Goal: Information Seeking & Learning: Learn about a topic

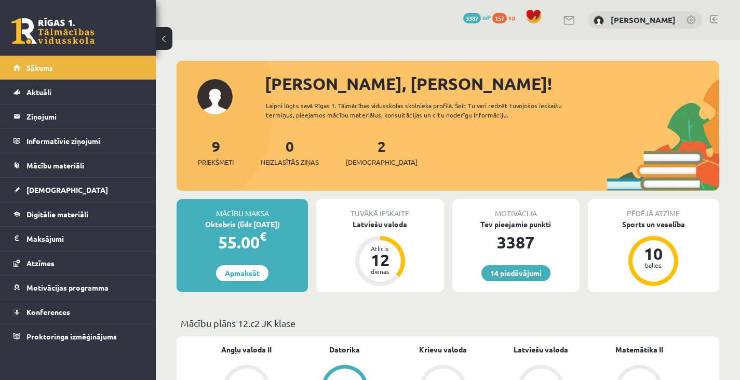
scroll to position [725, 0]
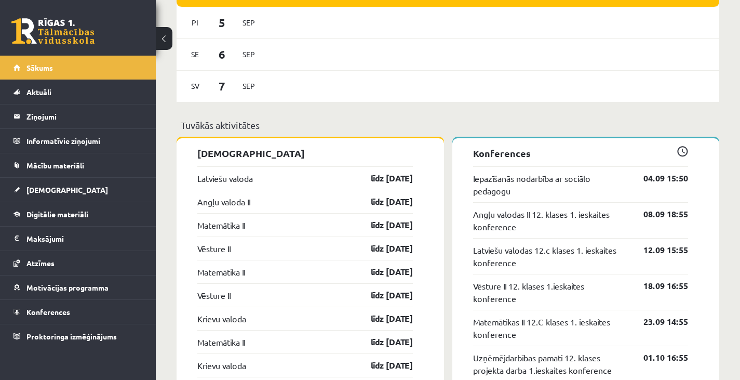
click at [105, 69] on link "Sākums" at bounding box center [77, 68] width 129 height 24
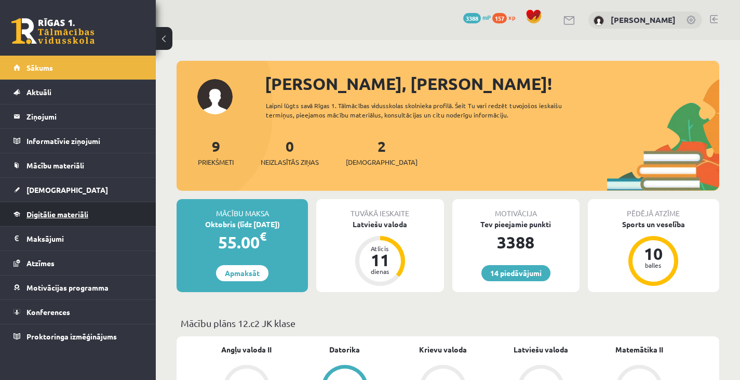
click at [84, 207] on link "Digitālie materiāli" at bounding box center [77, 214] width 129 height 24
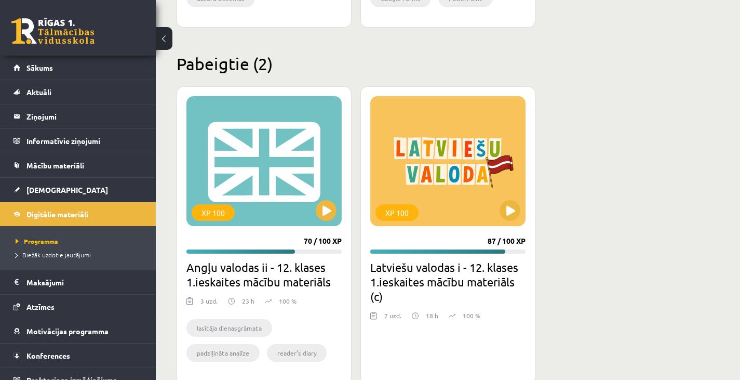
scroll to position [1272, 0]
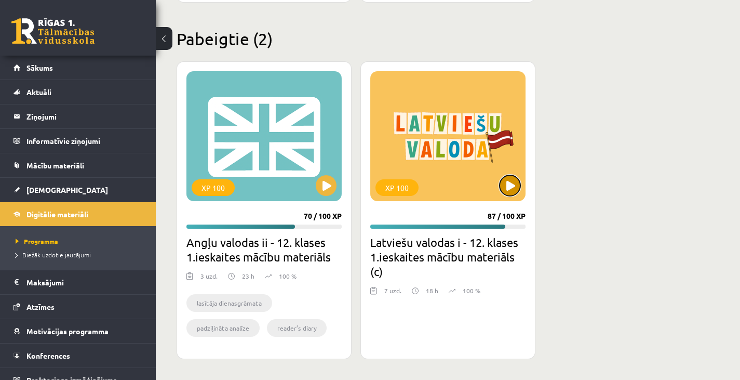
click at [513, 181] on button at bounding box center [509, 185] width 21 height 21
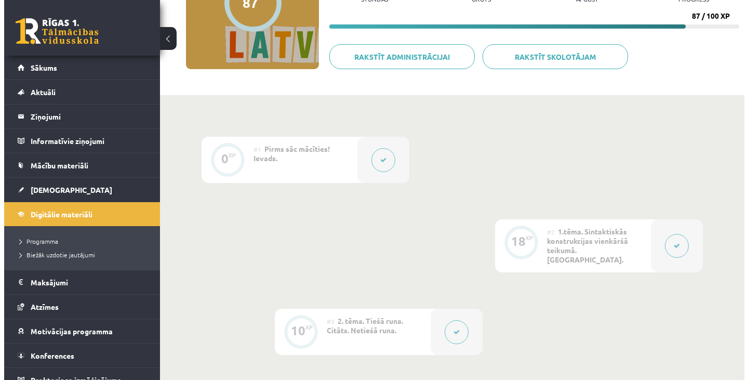
scroll to position [144, 0]
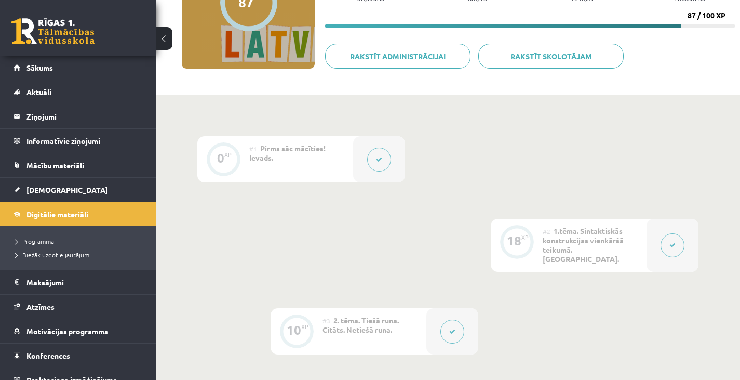
click at [693, 220] on div at bounding box center [672, 245] width 52 height 53
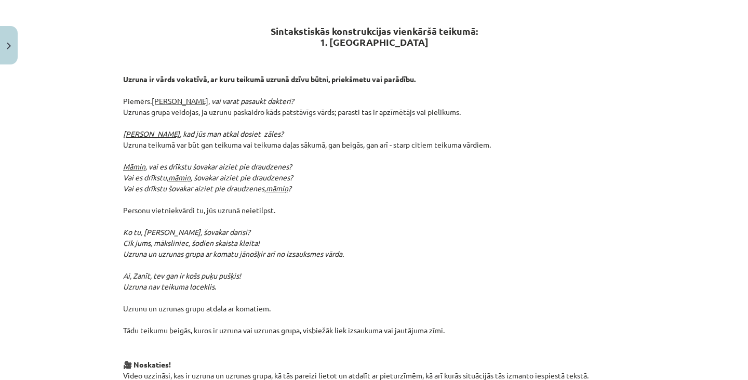
scroll to position [202, 0]
drag, startPoint x: 267, startPoint y: 12, endPoint x: 464, endPoint y: 308, distance: 355.0
click at [464, 308] on div "Sintakstiskās konstrukcijas vienkāršā teikumā: 1. Uzruna Uzruna ir vārds vokatī…" at bounding box center [374, 310] width 502 height 618
copy div "Sintakstiskās konstrukcijas vienkāršā teikumā: 1. Uzruna Uzruna ir vārds vokatī…"
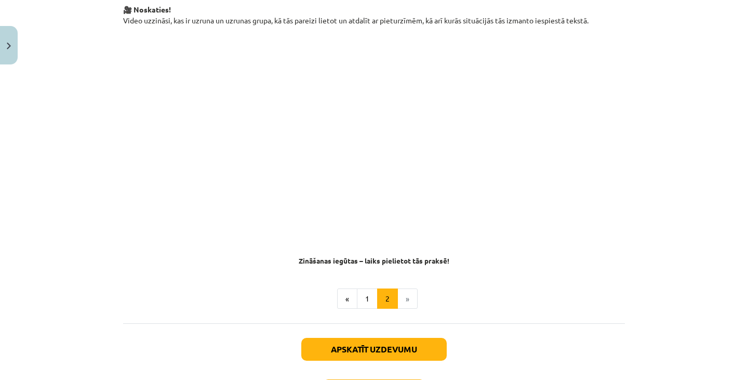
scroll to position [557, 0]
click at [369, 288] on button "1" at bounding box center [367, 298] width 21 height 21
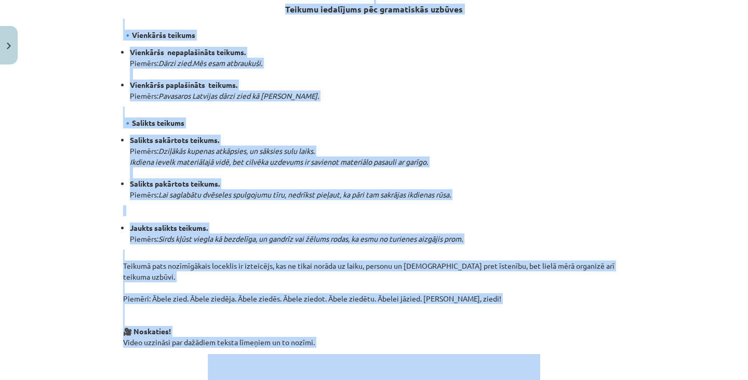
scroll to position [455, 0]
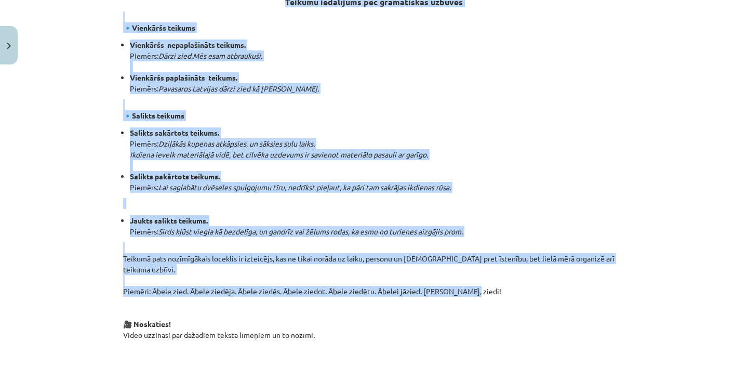
drag, startPoint x: 247, startPoint y: 43, endPoint x: 460, endPoint y: 259, distance: 303.3
click at [460, 259] on div "Sintaktiskās konstrukcijas vienkāršā teikumā Sintakses līmenim ir trīs apakšlīm…" at bounding box center [374, 141] width 502 height 789
copy div "Sintaktiskās konstrukcijas vienkāršā teikumā Sintakses līmenim ir trīs apakšlīm…"
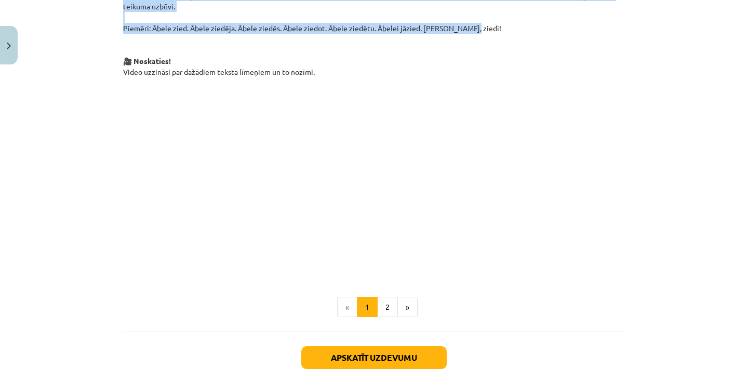
scroll to position [779, 0]
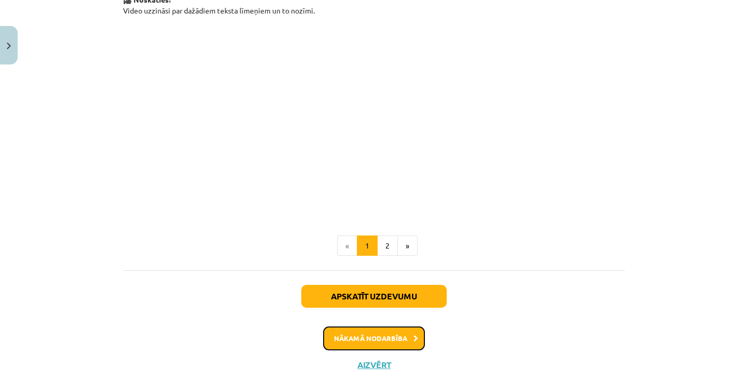
click at [396, 326] on button "Nākamā nodarbība" at bounding box center [374, 338] width 102 height 24
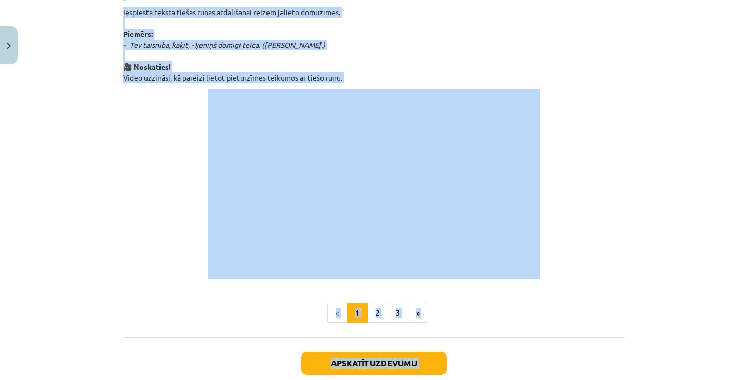
scroll to position [769, 0]
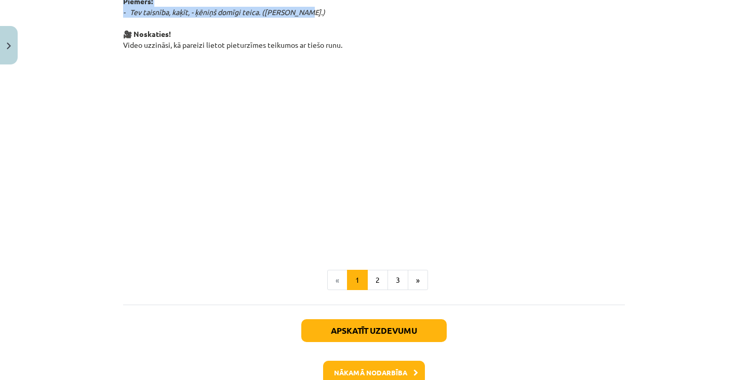
drag, startPoint x: 339, startPoint y: 9, endPoint x: 300, endPoint y: 13, distance: 38.6
copy div ". Tiešā runa Tiešā runa ir kādas personas teikto vārdu vai domu tiešs atkārtoju…"
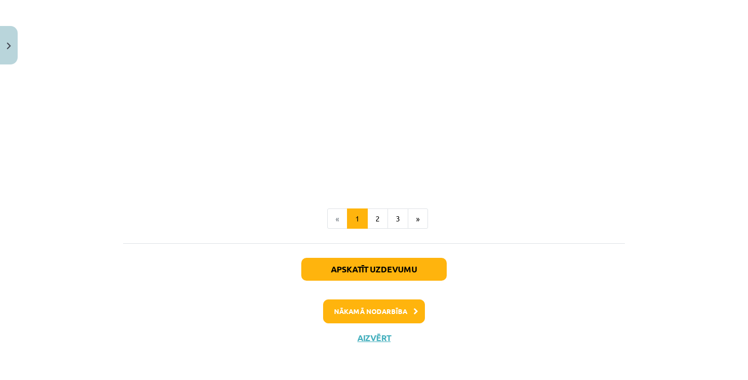
scroll to position [830, 0]
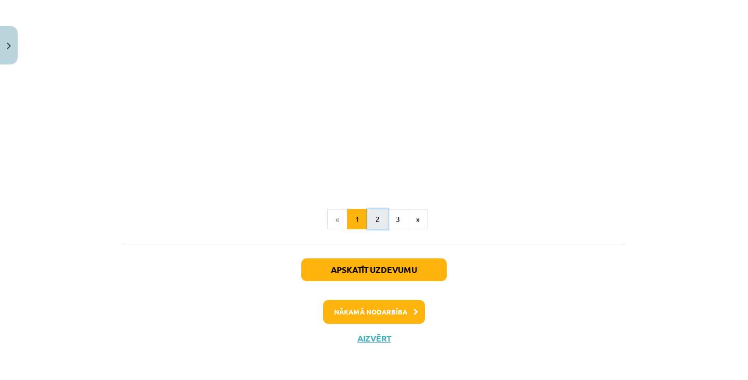
click at [372, 223] on button "2" at bounding box center [377, 219] width 21 height 21
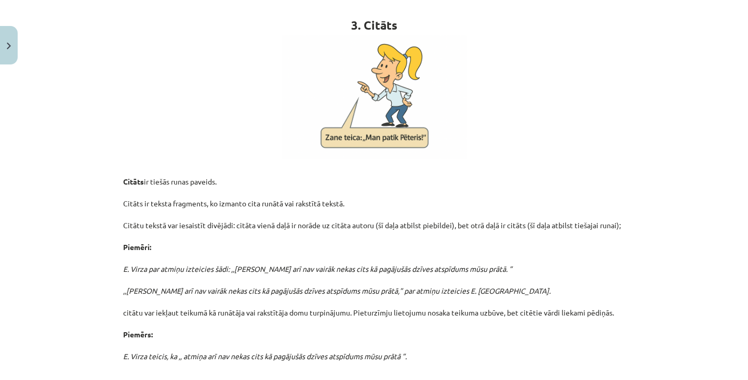
scroll to position [201, 0]
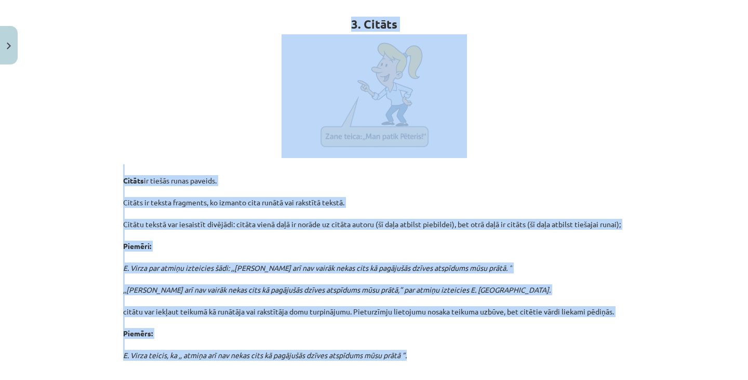
drag, startPoint x: 347, startPoint y: 22, endPoint x: 428, endPoint y: 357, distance: 344.7
click at [428, 357] on div "3. Citāts Citāts ir tiešās runas paveids. Citāts ir teksta fragments, ko izmant…" at bounding box center [374, 183] width 502 height 398
copy div "3. Citāts Citāts ir tiešās runas paveids. Citāts ir teksta fragments, ko izmant…"
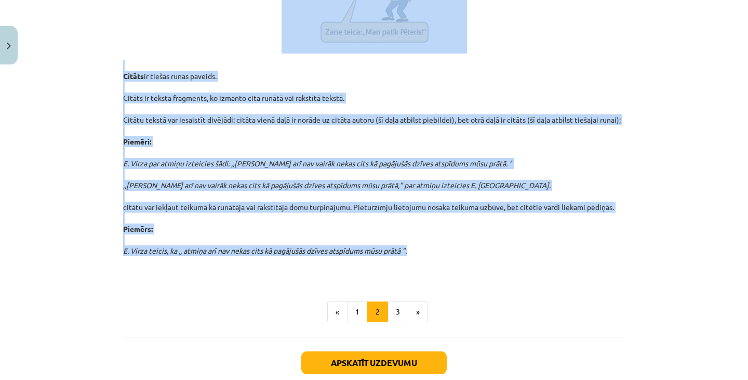
scroll to position [306, 0]
click at [391, 308] on button "3" at bounding box center [397, 311] width 21 height 21
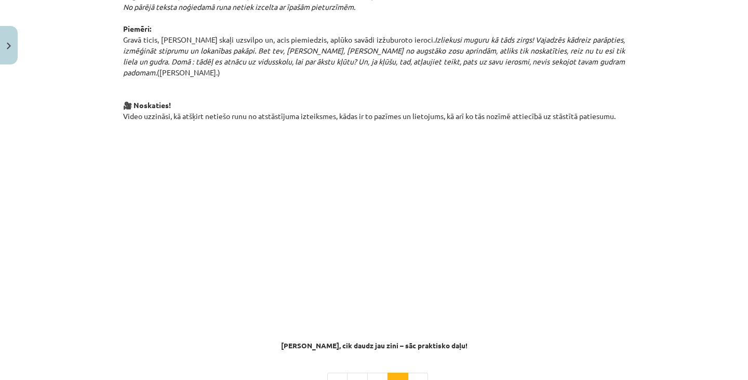
scroll to position [715, 0]
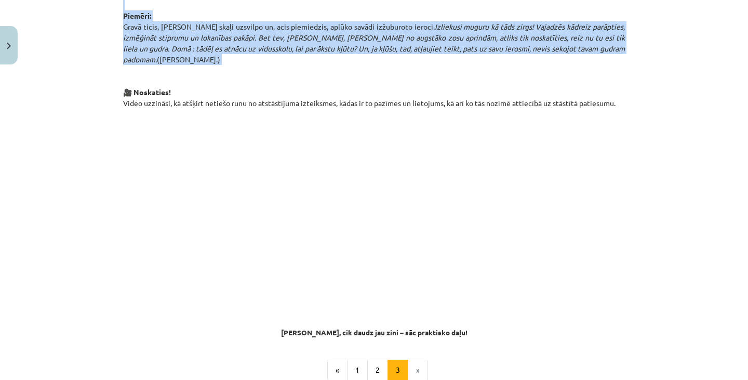
drag, startPoint x: 328, startPoint y: 44, endPoint x: 610, endPoint y: 55, distance: 282.1
copy div "4. Netiešā runa Kādas personas runas vai domu atstāstījumu sauc par netiešo run…"
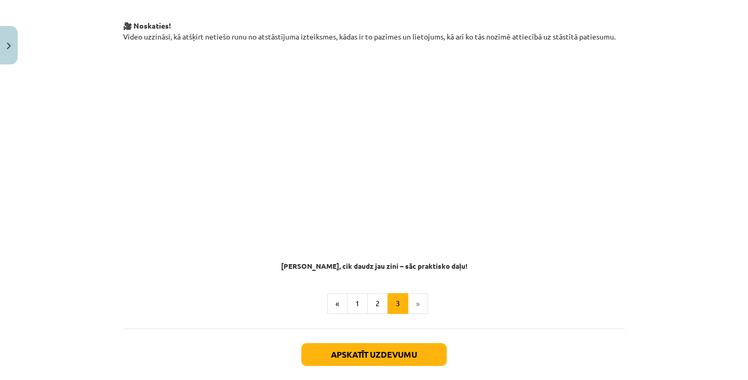
scroll to position [783, 0]
click at [417, 292] on li "»" at bounding box center [418, 302] width 20 height 21
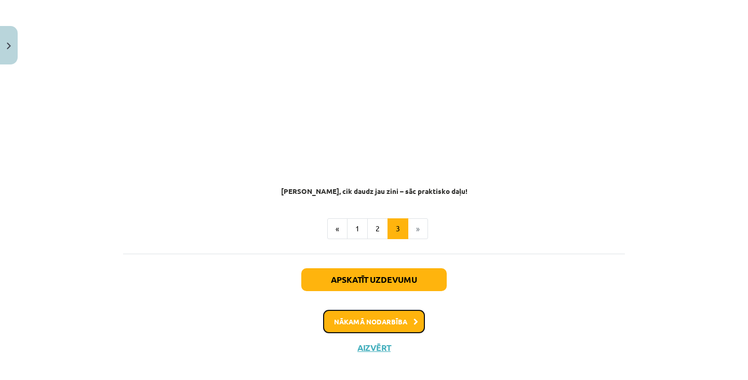
click at [401, 309] on button "Nākamā nodarbība" at bounding box center [374, 321] width 102 height 24
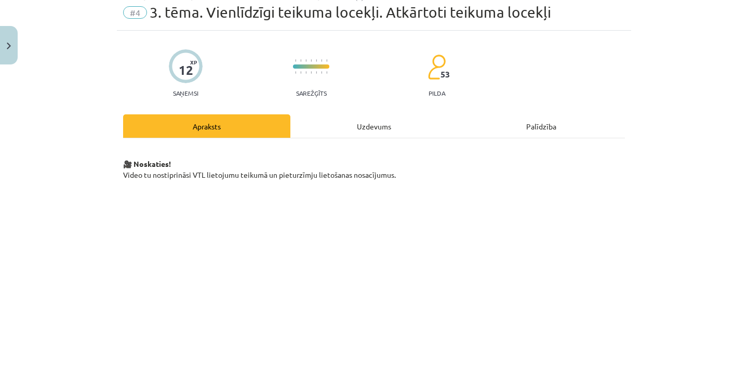
scroll to position [26, 0]
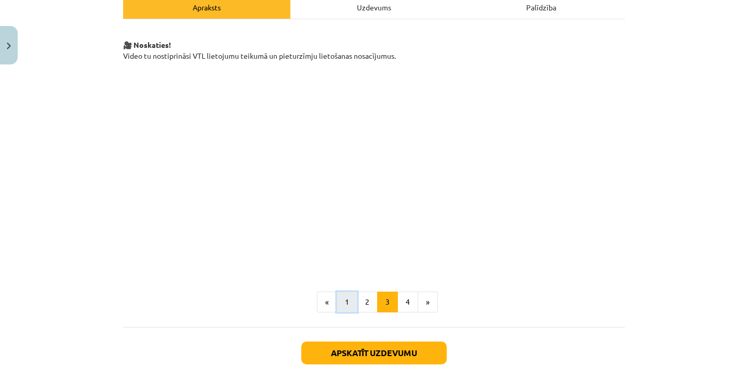
click at [340, 296] on button "1" at bounding box center [346, 301] width 21 height 21
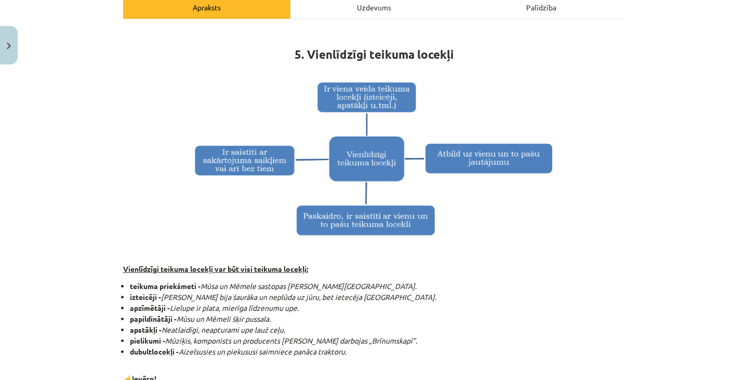
scroll to position [186, 0]
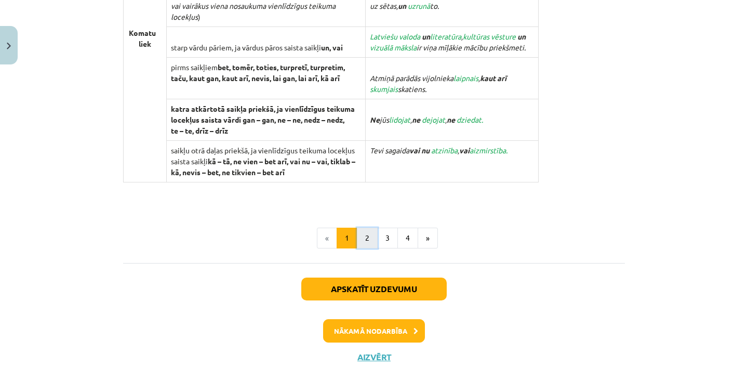
click at [361, 238] on button "2" at bounding box center [367, 237] width 21 height 21
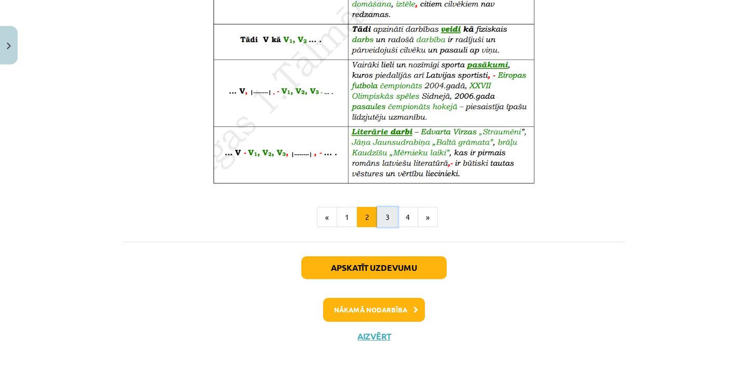
click at [379, 217] on button "3" at bounding box center [387, 217] width 21 height 21
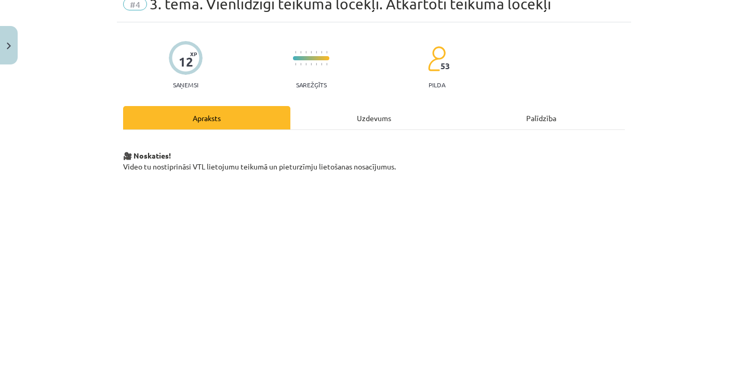
scroll to position [242, 0]
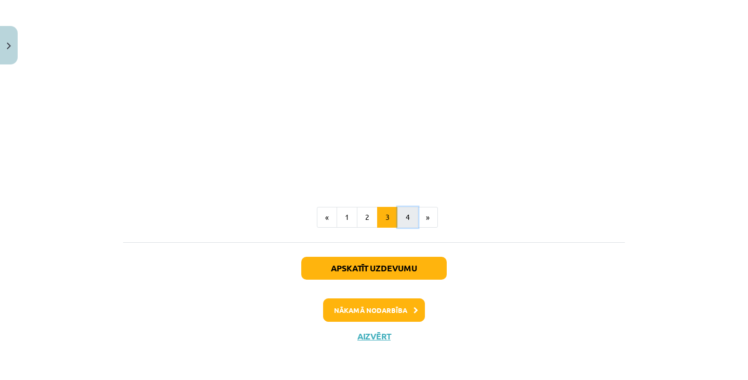
click at [403, 215] on button "4" at bounding box center [407, 217] width 21 height 21
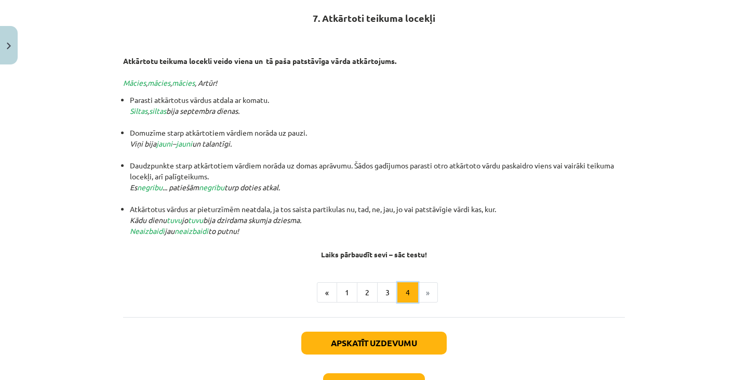
scroll to position [186, 0]
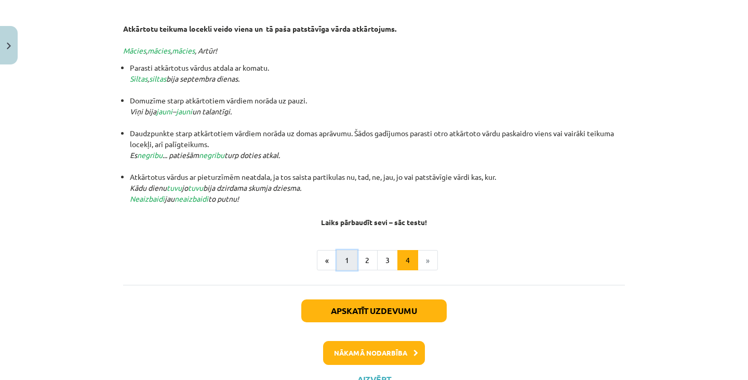
click at [342, 264] on button "1" at bounding box center [346, 260] width 21 height 21
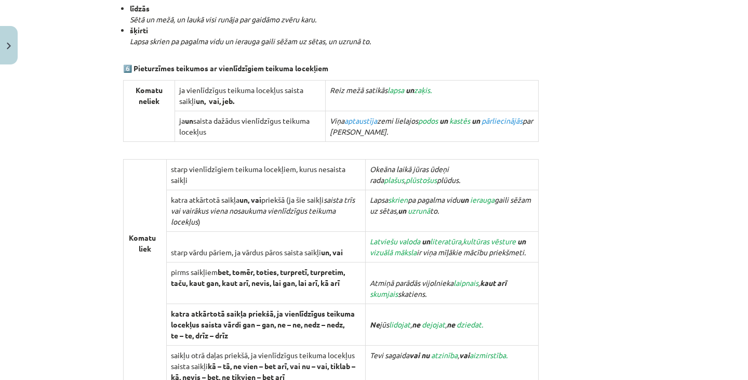
scroll to position [1086, 0]
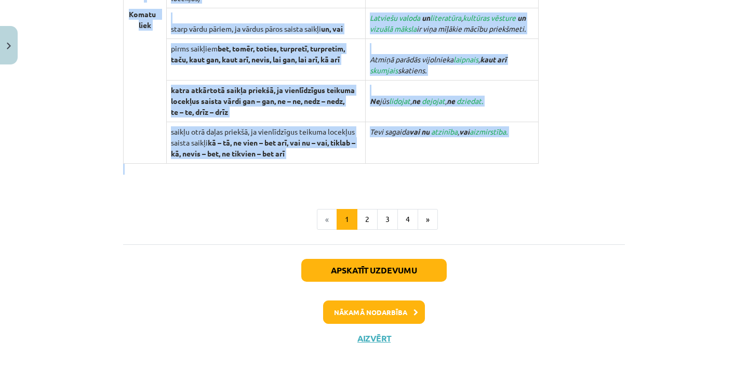
drag, startPoint x: 292, startPoint y: 23, endPoint x: 546, endPoint y: 169, distance: 292.4
copy div "5. Vienlīdzīgi teikuma locekļi Vienlīdzīgi teikuma locekļi var būt visi teikuma…"
click at [367, 218] on button "2" at bounding box center [367, 219] width 21 height 21
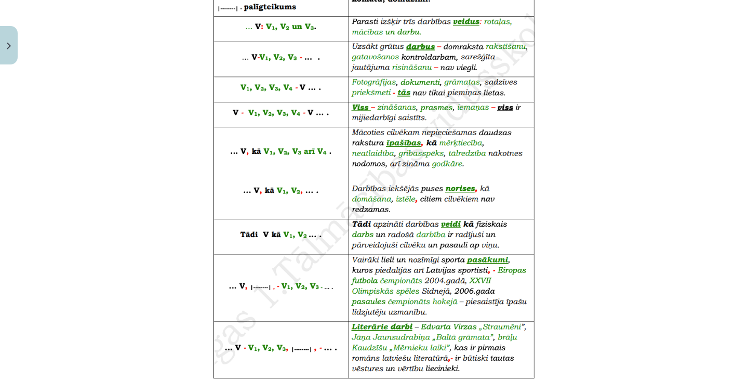
scroll to position [678, 0]
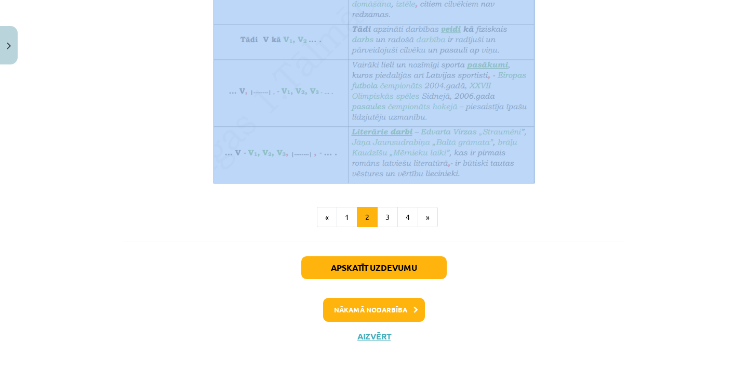
drag, startPoint x: 236, startPoint y: 21, endPoint x: 518, endPoint y: 175, distance: 321.1
copy div "6. Vienlīdzīgi teikuma locekļi saistījumā ar vispārinošo vārdu Vienlīdzīgus tei…"
click at [380, 221] on button "3" at bounding box center [387, 217] width 21 height 21
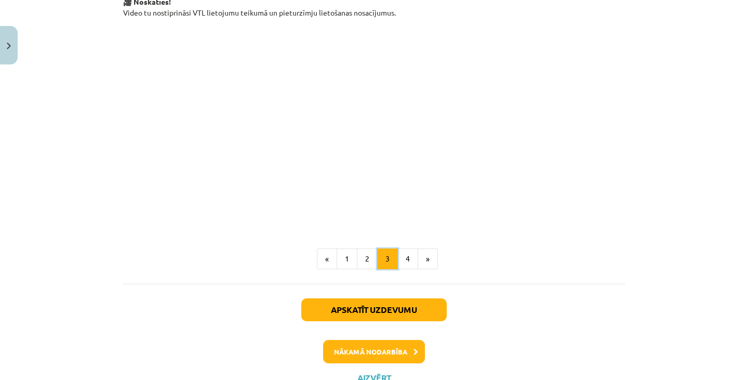
scroll to position [186, 0]
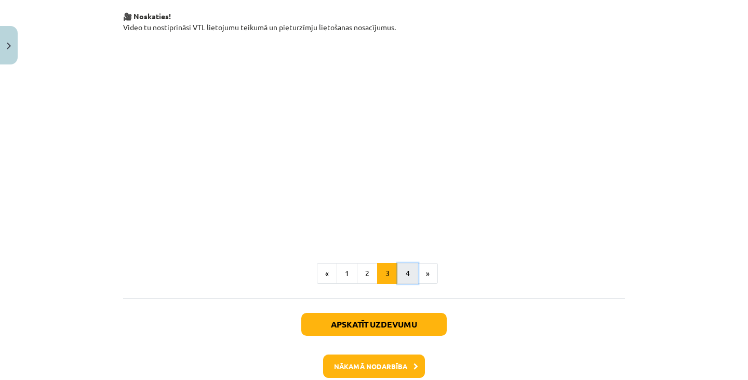
click at [403, 273] on button "4" at bounding box center [407, 273] width 21 height 21
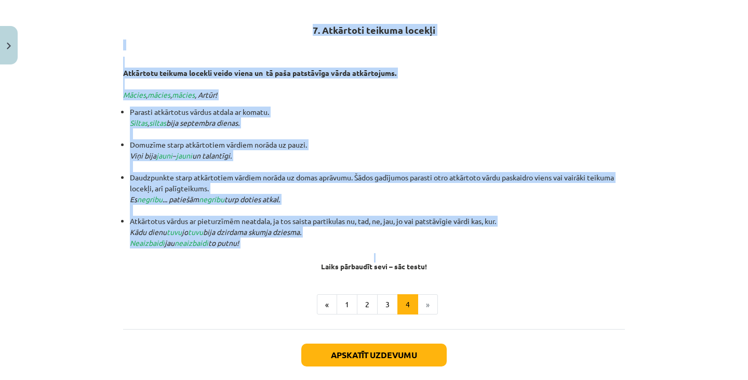
drag, startPoint x: 307, startPoint y: 29, endPoint x: 422, endPoint y: 249, distance: 248.3
click at [422, 249] on div "7. Atkārtoti teikuma locekļi Atkārtotu teikuma locekli veido viena un tā paša p…" at bounding box center [374, 135] width 502 height 271
copy div "7. Atkārtoti teikuma locekļi Atkārtotu teikuma locekli veido viena un tā paša p…"
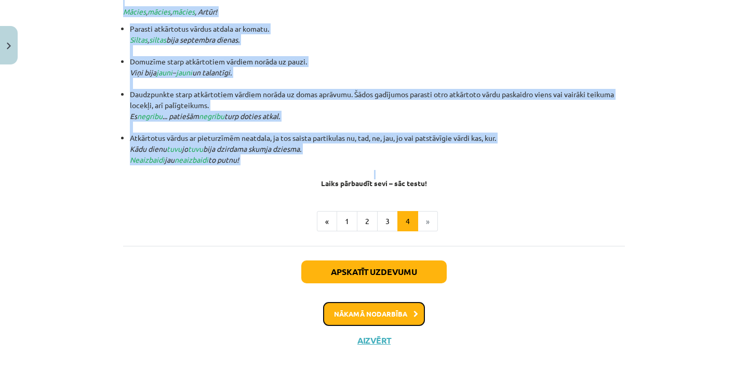
click at [381, 313] on button "Nākamā nodarbība" at bounding box center [374, 314] width 102 height 24
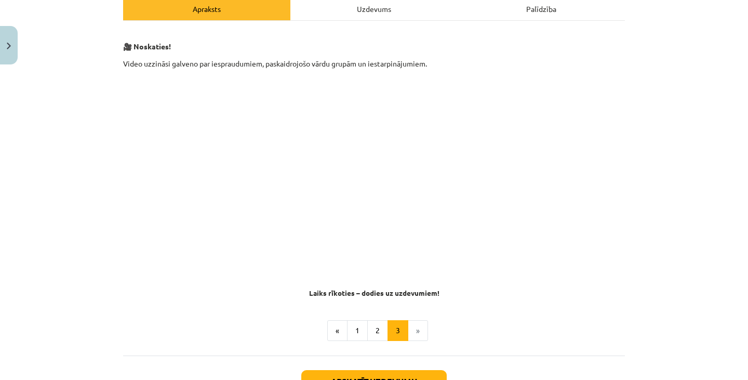
scroll to position [269, 0]
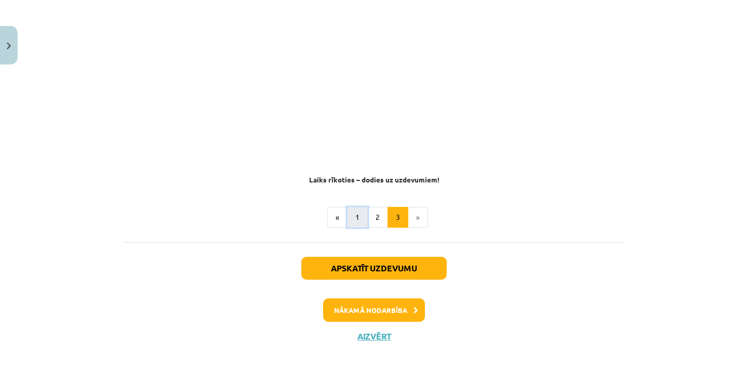
click at [352, 224] on button "1" at bounding box center [357, 217] width 21 height 21
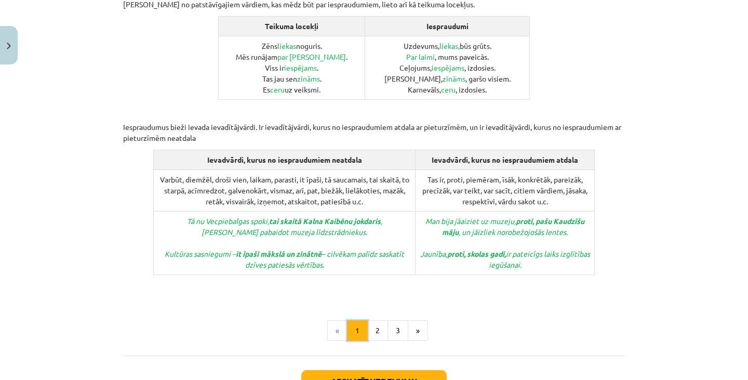
scroll to position [492, 0]
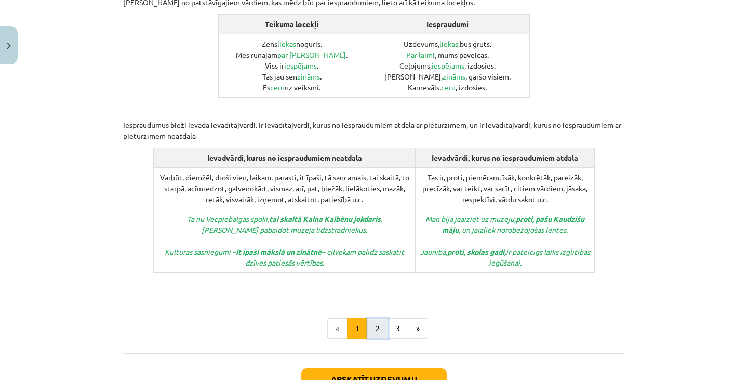
click at [372, 318] on button "2" at bounding box center [377, 328] width 21 height 21
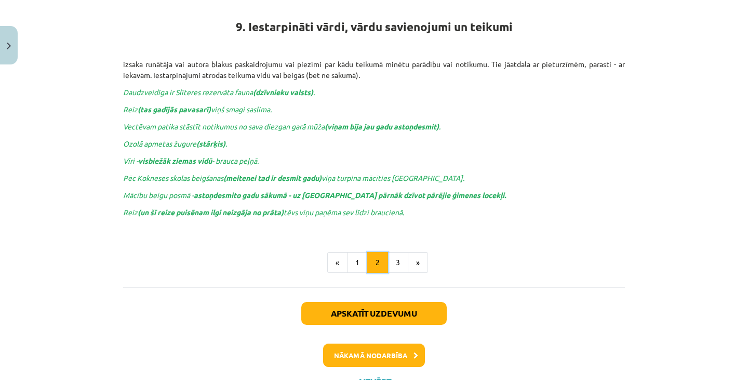
scroll to position [186, 0]
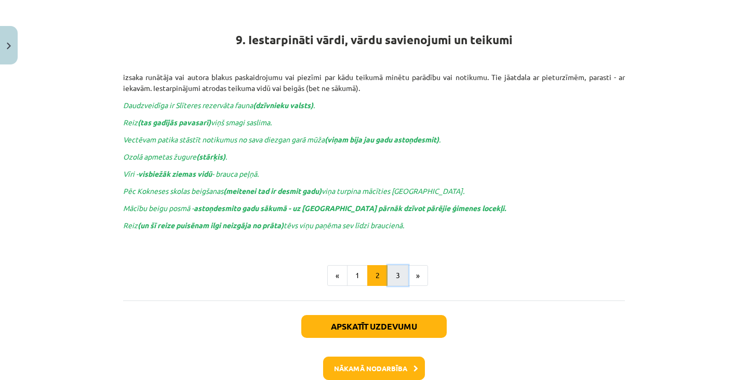
click at [392, 278] on button "3" at bounding box center [397, 275] width 21 height 21
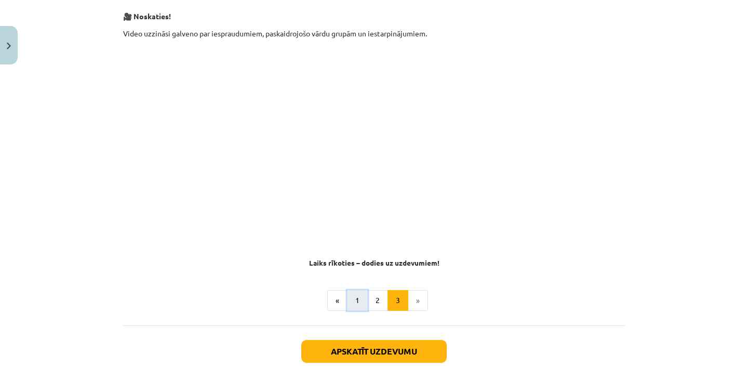
click at [357, 305] on button "1" at bounding box center [357, 300] width 21 height 21
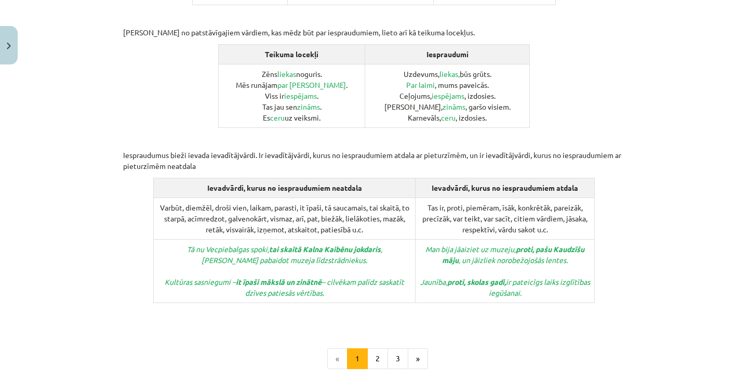
scroll to position [568, 0]
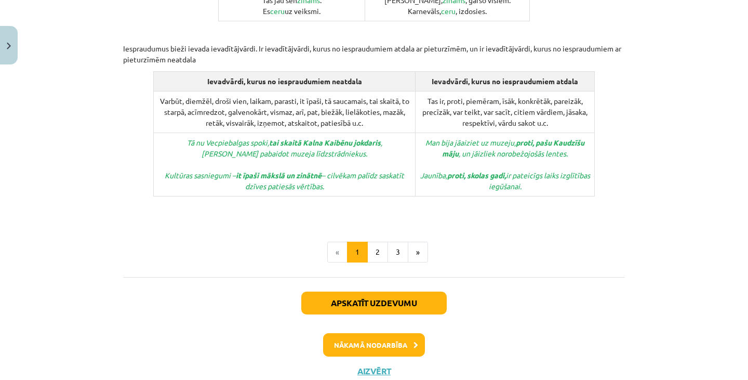
drag, startPoint x: 328, startPoint y: 22, endPoint x: 571, endPoint y: 157, distance: 278.2
copy div "8. Iespraudumi Iespraudumi ir savrupināti vārdi vai vārdu grupas, ar kurām runā…"
click at [504, 277] on div "Apskatīt uzdevumu Nākamā nodarbība Aizvērt" at bounding box center [374, 330] width 502 height 106
click at [379, 241] on button "2" at bounding box center [377, 251] width 21 height 21
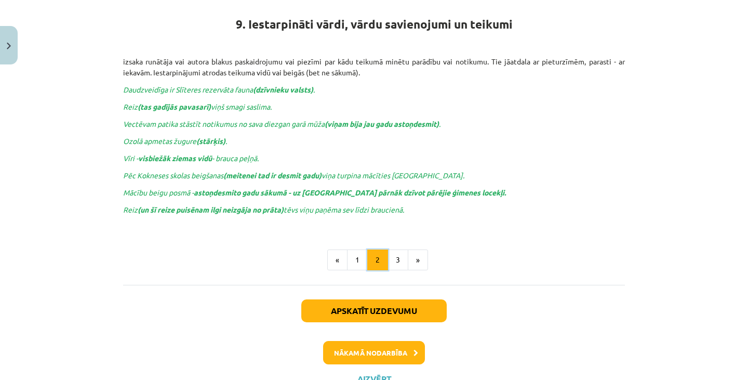
scroll to position [186, 0]
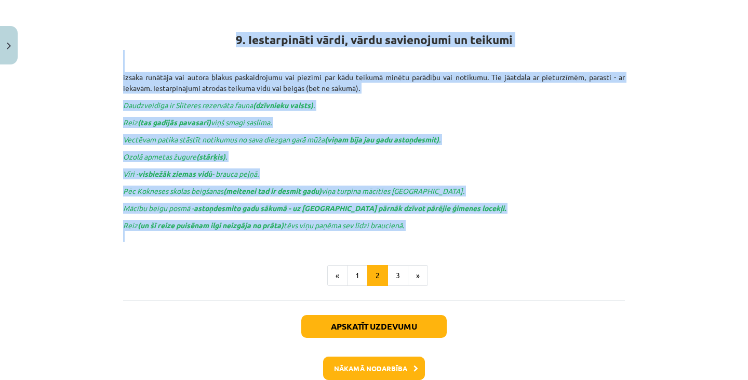
drag, startPoint x: 233, startPoint y: 36, endPoint x: 413, endPoint y: 240, distance: 272.6
click at [413, 240] on div "9. Iestarpināti vārdi, vārdu savienojumi un teikumi izsaka runātāja vai autora …" at bounding box center [374, 120] width 502 height 241
copy div "9. Iestarpināti vārdi, vārdu savienojumi un teikumi izsaka runātāja vai autora …"
click at [400, 279] on button "3" at bounding box center [397, 275] width 21 height 21
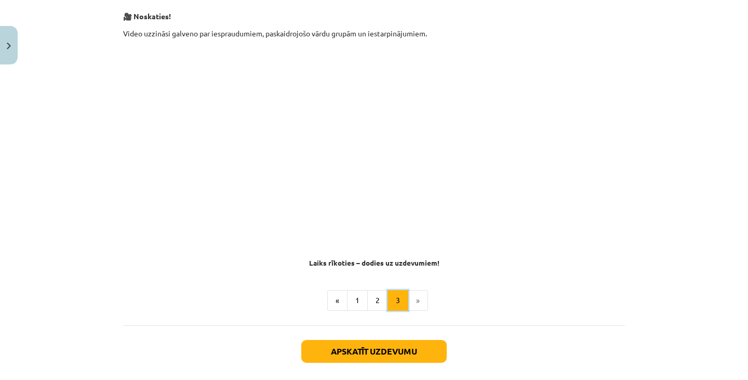
scroll to position [269, 0]
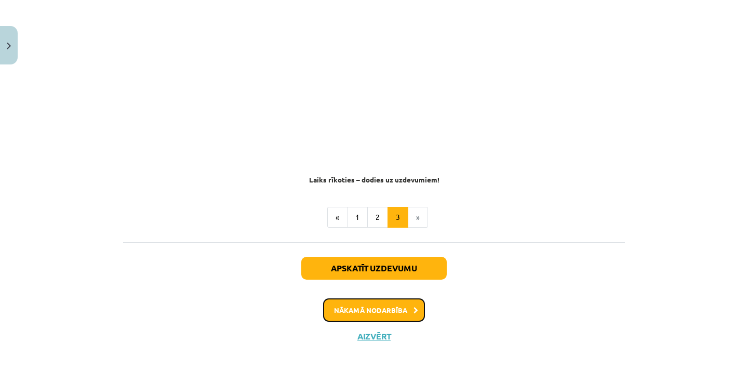
click at [398, 314] on button "Nākamā nodarbība" at bounding box center [374, 310] width 102 height 24
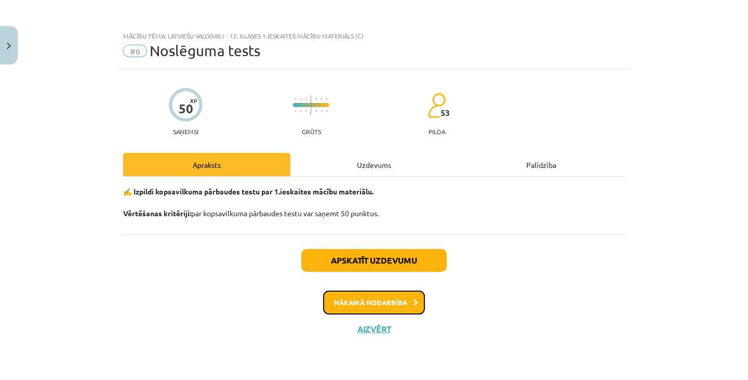
click at [398, 314] on button "Nākamā nodarbība" at bounding box center [374, 302] width 102 height 24
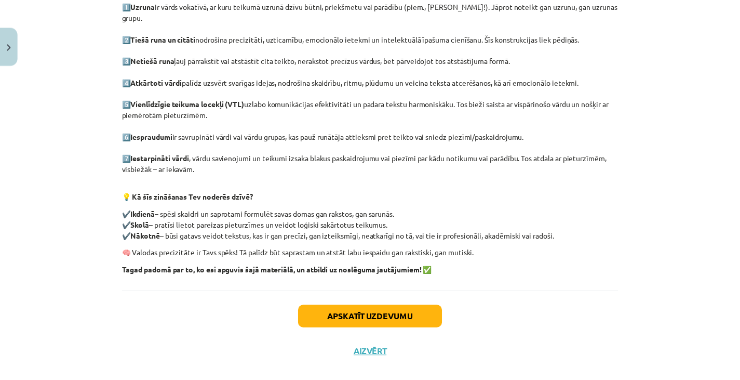
scroll to position [237, 0]
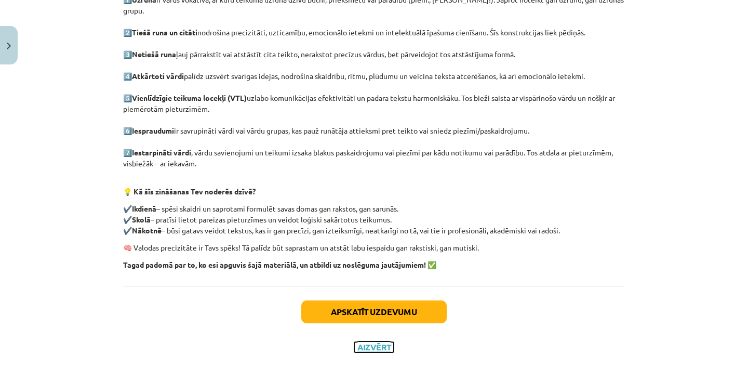
click at [374, 342] on button "Aizvērt" at bounding box center [373, 347] width 39 height 10
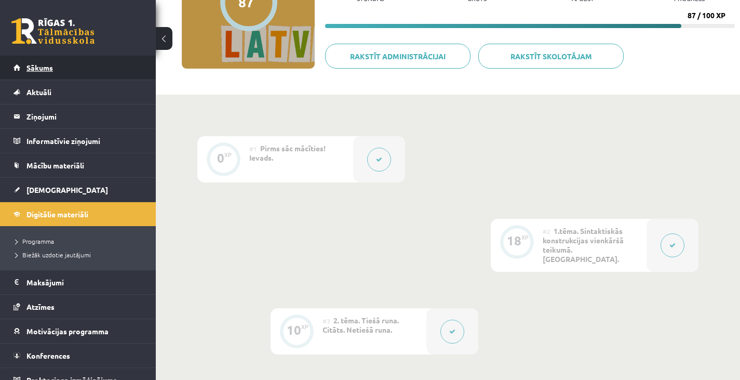
click at [88, 68] on link "Sākums" at bounding box center [77, 68] width 129 height 24
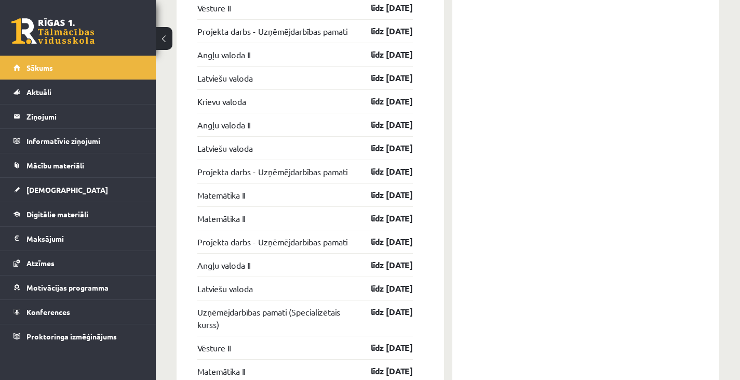
scroll to position [1223, 0]
click at [245, 223] on link "Matemātika II" at bounding box center [221, 218] width 48 height 12
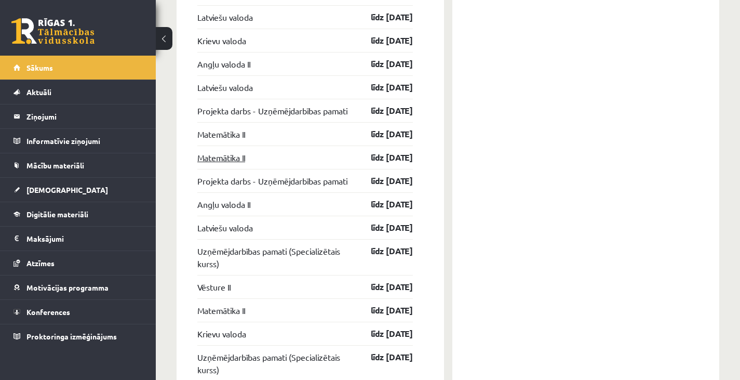
scroll to position [1288, 0]
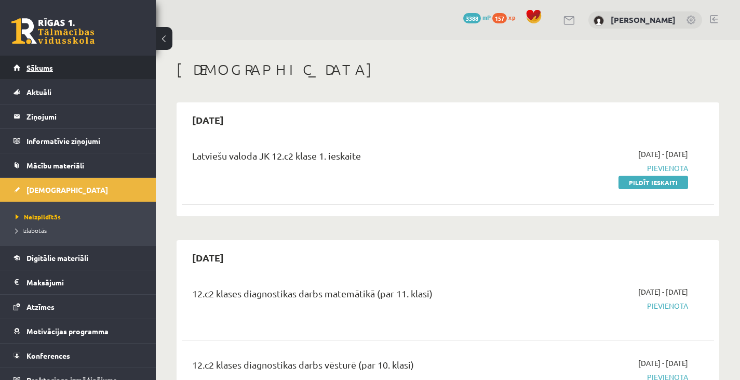
click at [60, 65] on link "Sākums" at bounding box center [77, 68] width 129 height 24
